Goal: Task Accomplishment & Management: Manage account settings

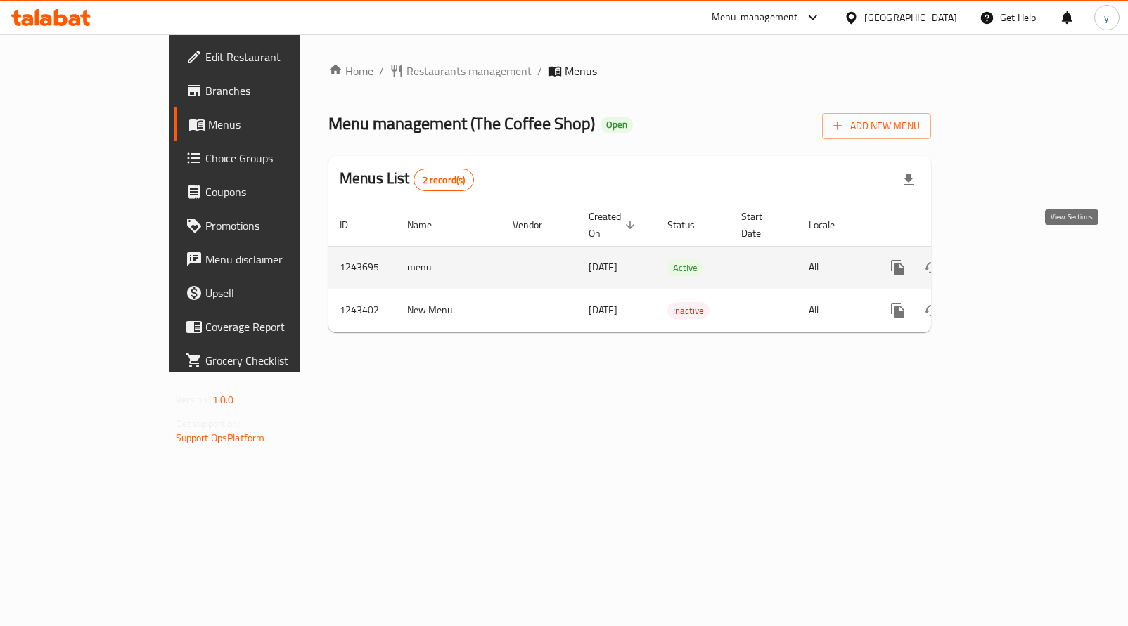
click at [1007, 259] on icon "enhanced table" at bounding box center [999, 267] width 17 height 17
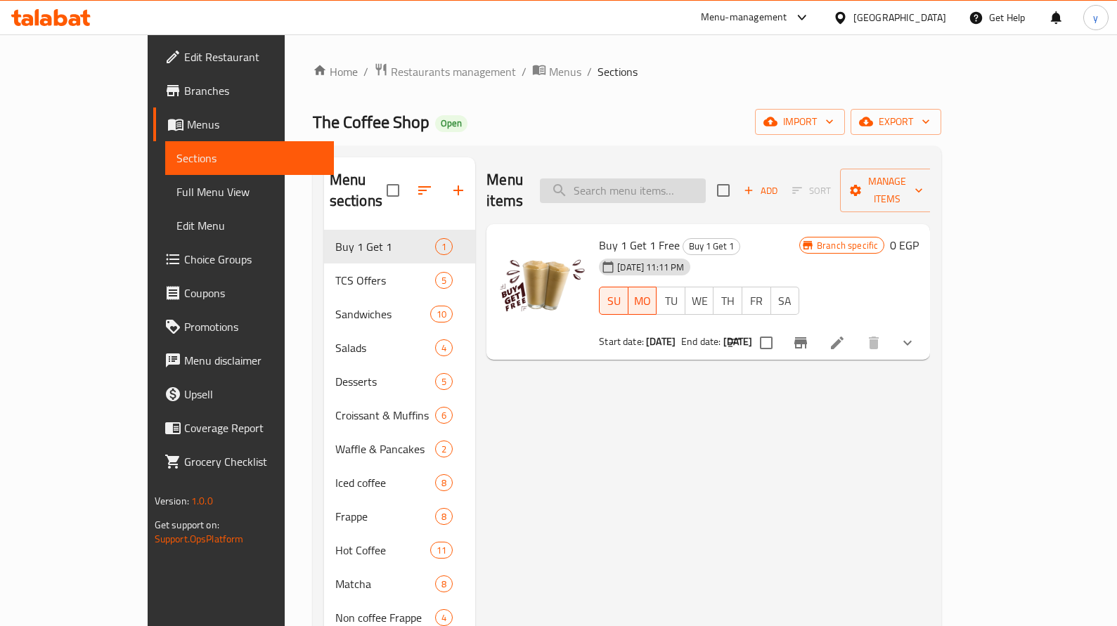
click at [679, 185] on input "search" at bounding box center [623, 191] width 166 height 25
paste input "في سفن"
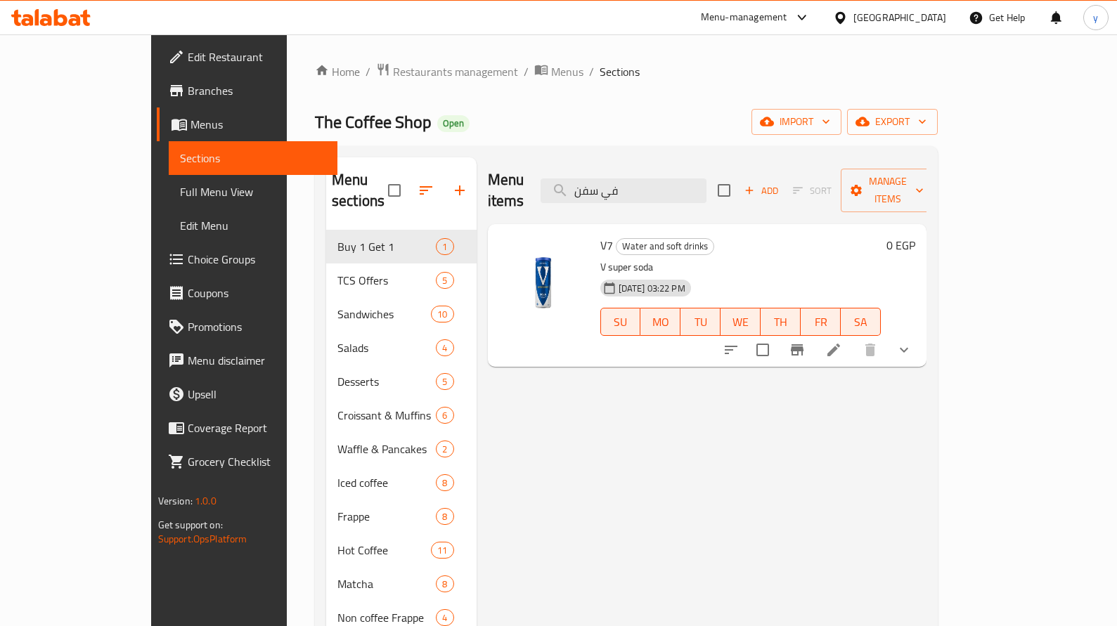
type input "في سفن"
click at [842, 342] on icon at bounding box center [833, 350] width 17 height 17
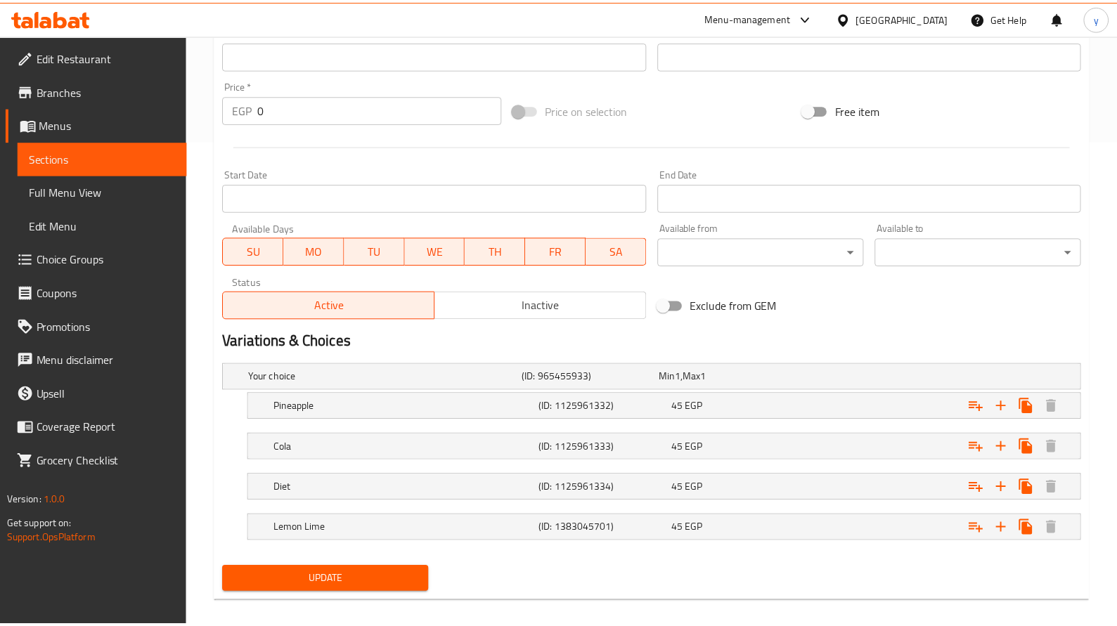
scroll to position [501, 0]
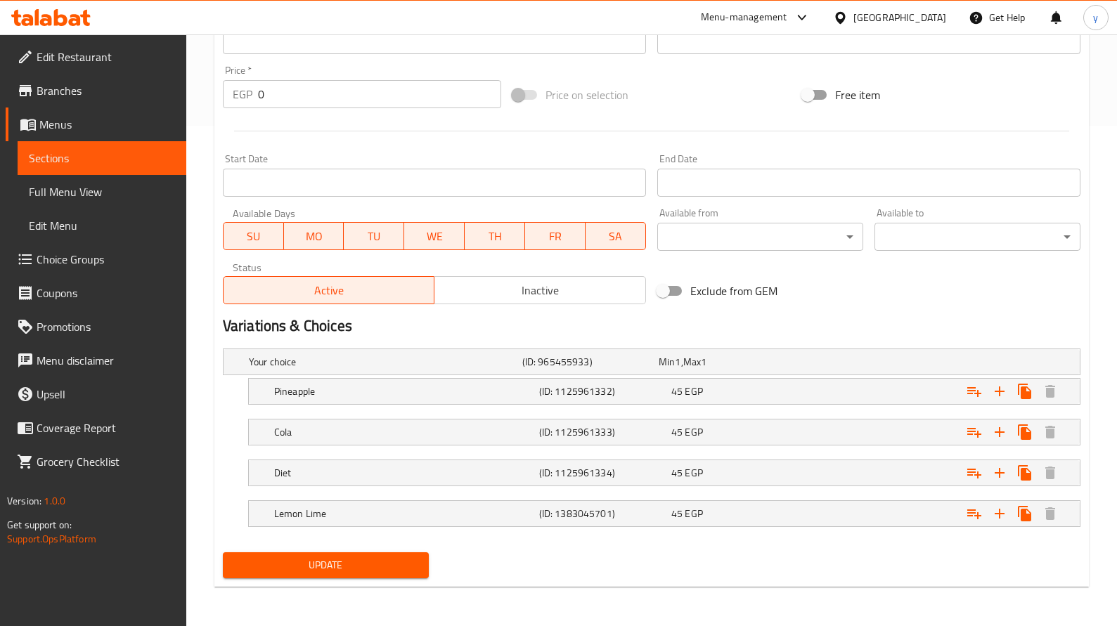
click at [70, 15] on icon at bounding box center [50, 17] width 79 height 17
